Goal: Check status: Check status

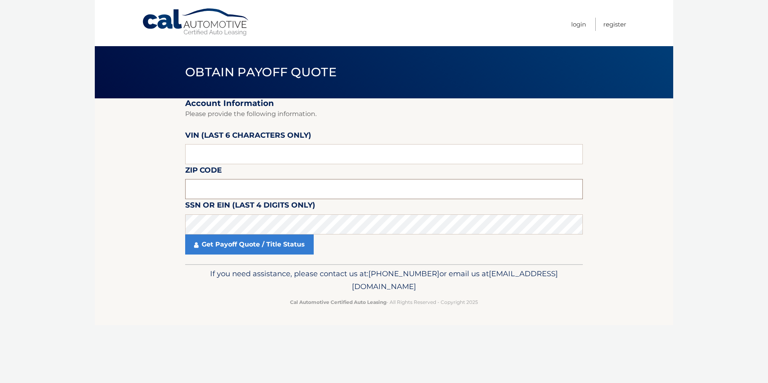
click at [262, 187] on input "text" at bounding box center [384, 189] width 398 height 20
click at [256, 159] on input "text" at bounding box center [384, 154] width 398 height 20
drag, startPoint x: 245, startPoint y: 158, endPoint x: 146, endPoint y: 164, distance: 99.4
click at [146, 164] on section "Account Information Please provide the following information. VIN (last 6 chara…" at bounding box center [384, 181] width 579 height 166
paste input "KM8K33"
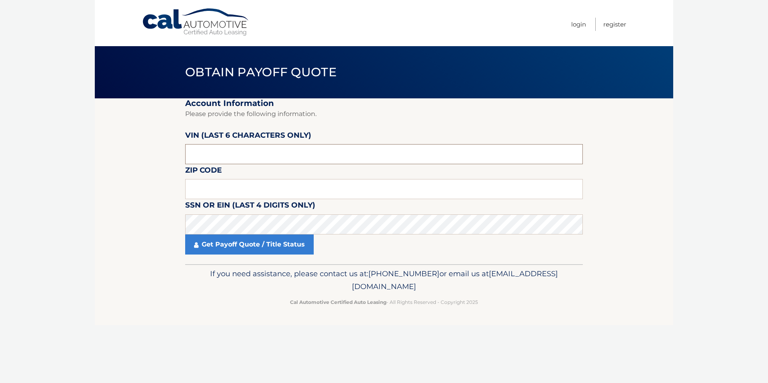
type input "KM8K33"
click at [230, 189] on input "text" at bounding box center [384, 189] width 398 height 20
type input "33308"
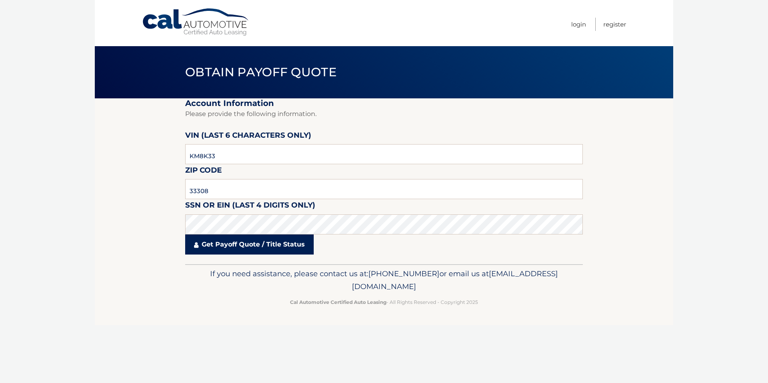
click at [257, 247] on link "Get Payoff Quote / Title Status" at bounding box center [249, 245] width 129 height 20
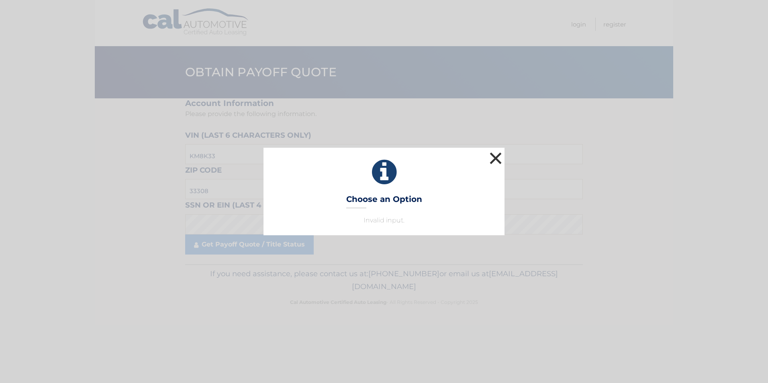
click at [497, 150] on button "×" at bounding box center [496, 158] width 16 height 16
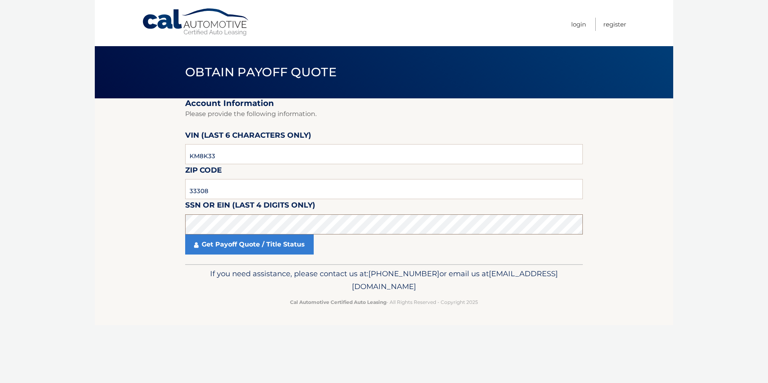
click button "For Originating Dealer" at bounding box center [0, 0] width 0 height 0
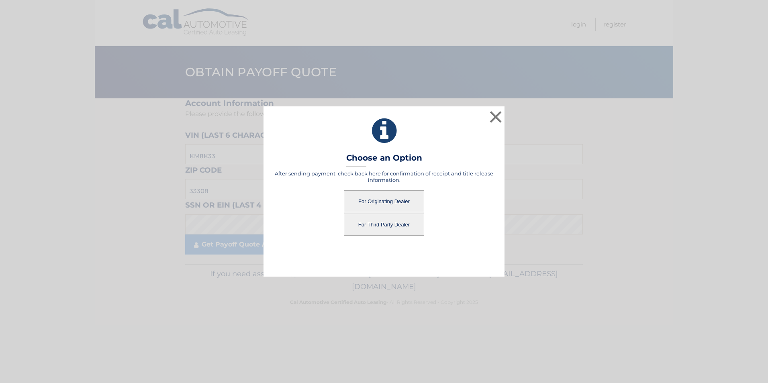
click at [378, 226] on button "For Third Party Dealer" at bounding box center [384, 225] width 80 height 22
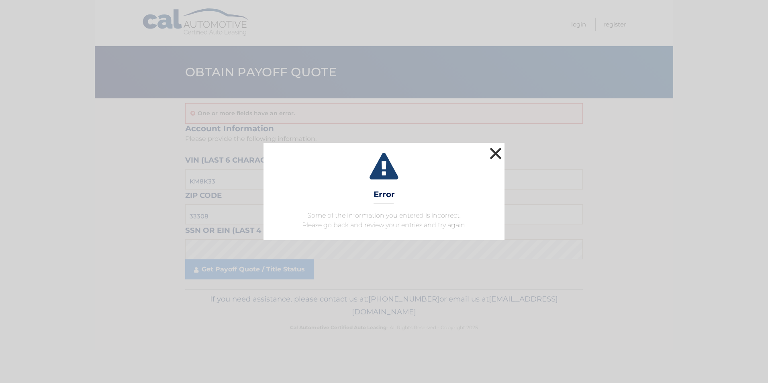
click at [498, 153] on button "×" at bounding box center [496, 153] width 16 height 16
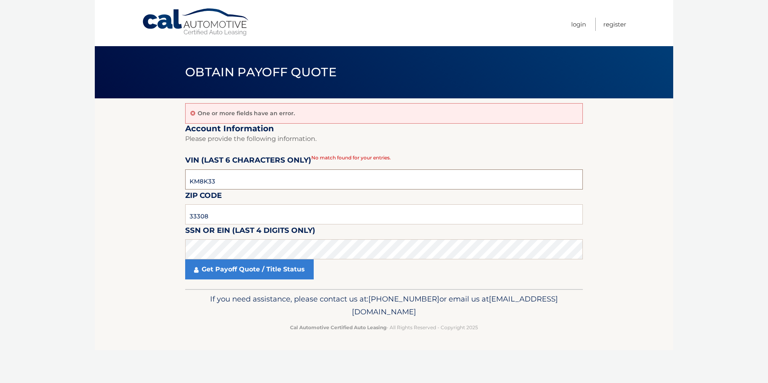
drag, startPoint x: 213, startPoint y: 185, endPoint x: 164, endPoint y: 190, distance: 49.3
click at [164, 190] on section "One or more fields have an error. Account Information Please provide the follow…" at bounding box center [384, 193] width 579 height 191
paste input "924145"
type input "924145"
click button "For Originating Dealer" at bounding box center [0, 0] width 0 height 0
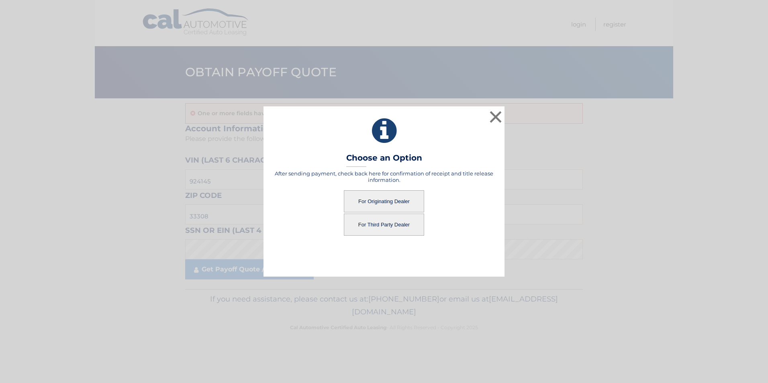
click at [393, 225] on button "For Third Party Dealer" at bounding box center [384, 225] width 80 height 22
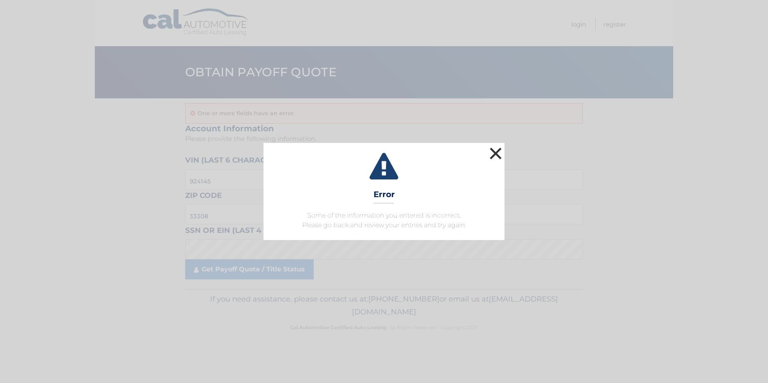
click at [497, 155] on button "×" at bounding box center [496, 153] width 16 height 16
